Goal: Navigation & Orientation: Find specific page/section

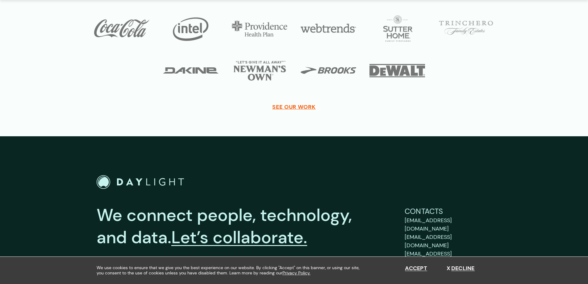
scroll to position [2271, 0]
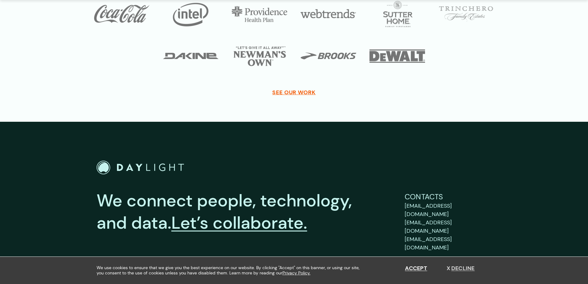
click at [466, 268] on button "Decline" at bounding box center [461, 268] width 28 height 7
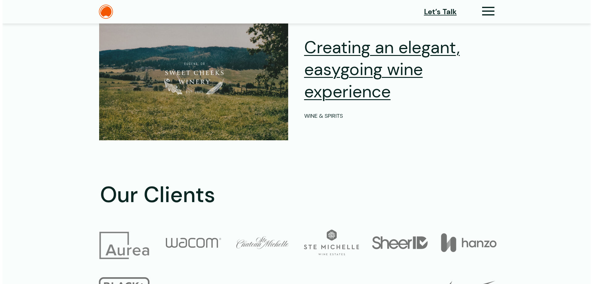
scroll to position [1808, 0]
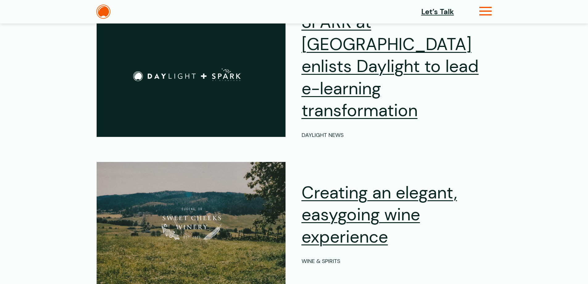
click at [485, 10] on icon at bounding box center [485, 13] width 13 height 6
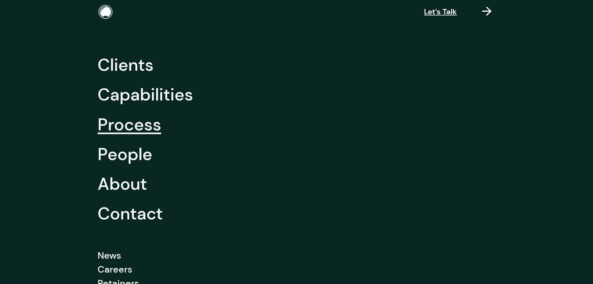
scroll to position [1810, 0]
click at [127, 90] on link "Capabilities" at bounding box center [145, 95] width 95 height 30
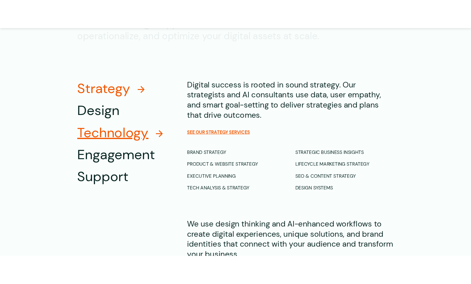
scroll to position [494, 0]
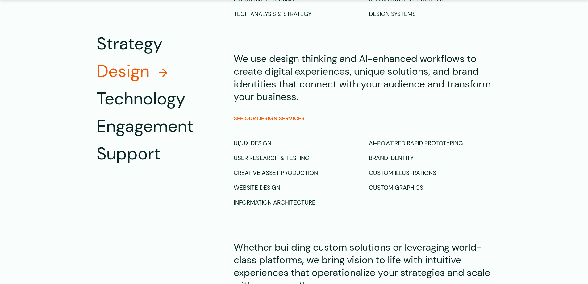
drag, startPoint x: 581, startPoint y: 39, endPoint x: 576, endPoint y: 34, distance: 7.0
